Goal: Find specific page/section: Find specific page/section

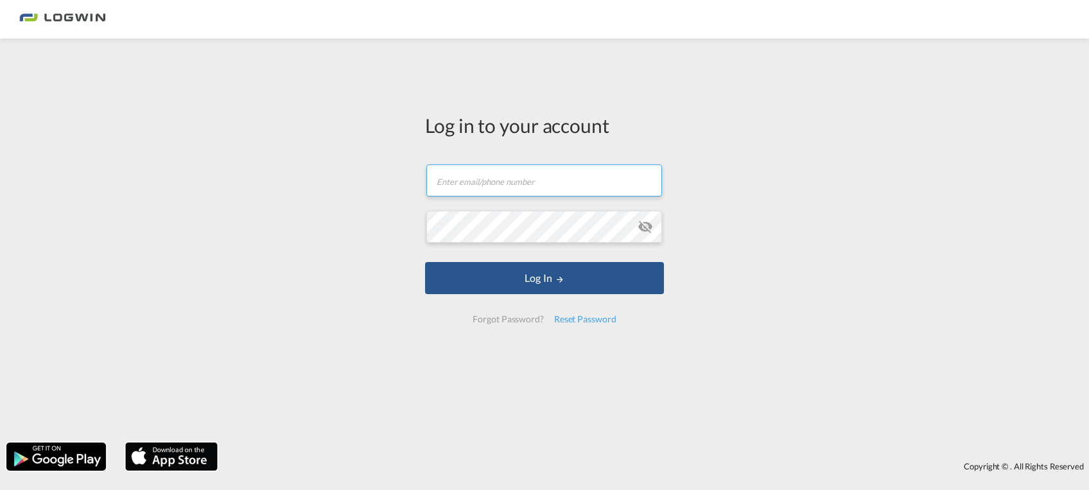
click at [471, 175] on input "text" at bounding box center [544, 180] width 236 height 32
type input "[EMAIL_ADDRESS][PERSON_NAME][DOMAIN_NAME]"
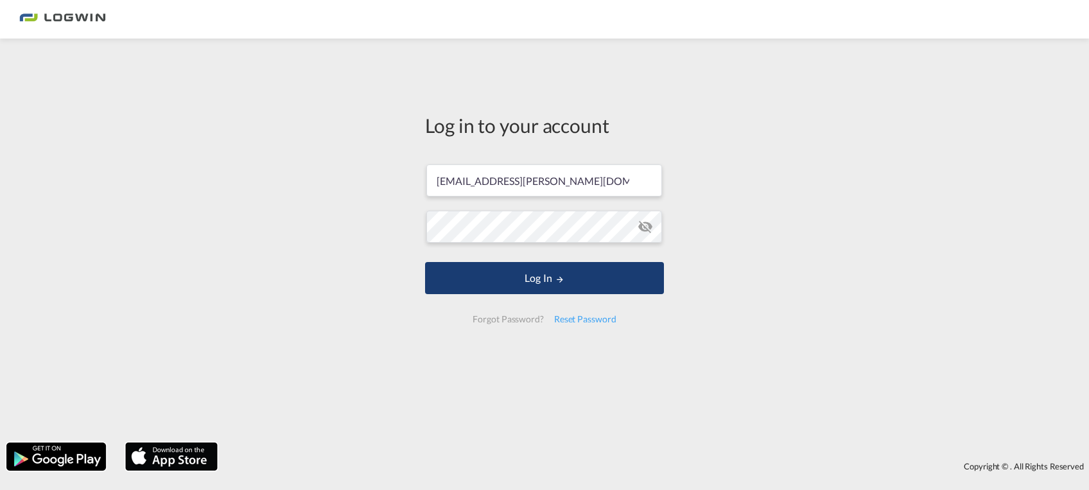
click at [578, 282] on button "Log In" at bounding box center [544, 278] width 239 height 32
